Goal: Find specific page/section: Find specific page/section

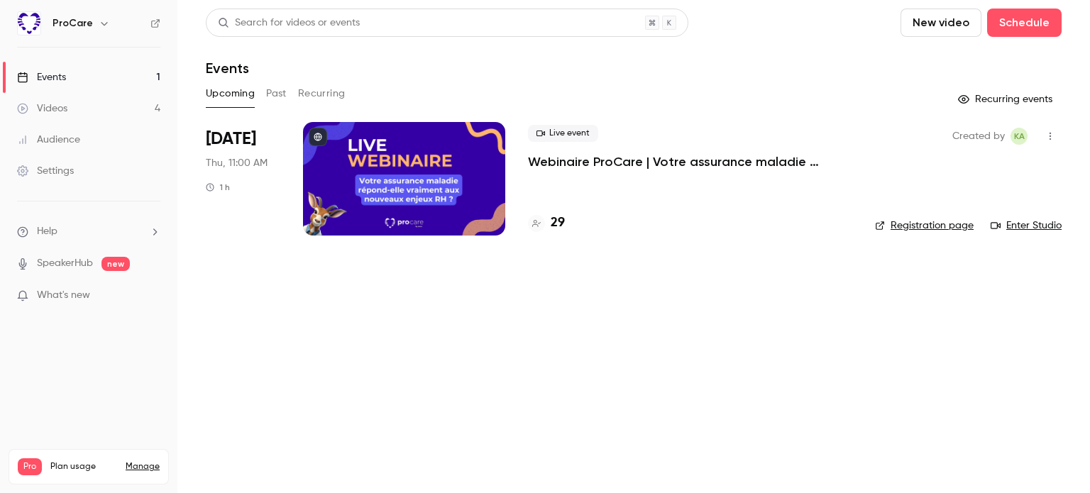
click at [555, 224] on h4 "29" at bounding box center [558, 223] width 14 height 19
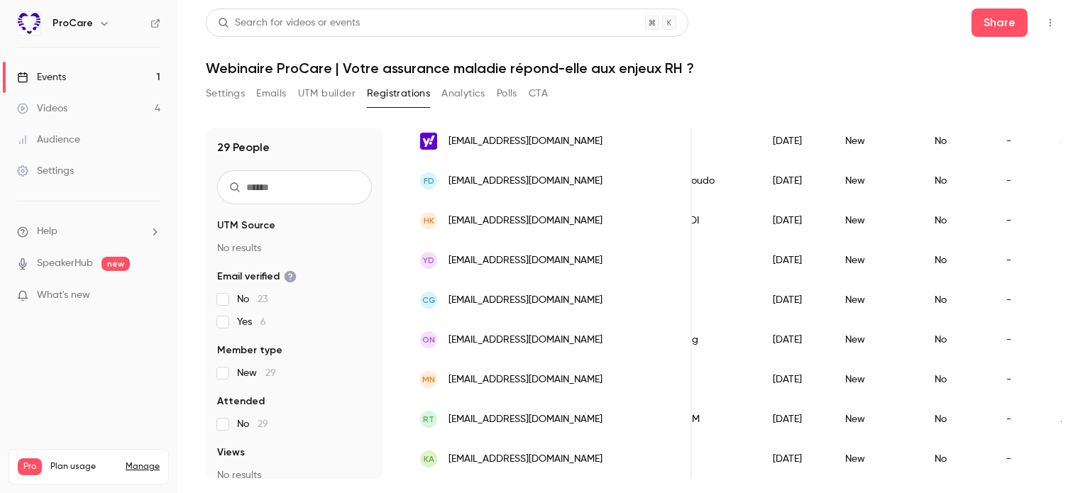
scroll to position [0, 110]
